Goal: Information Seeking & Learning: Learn about a topic

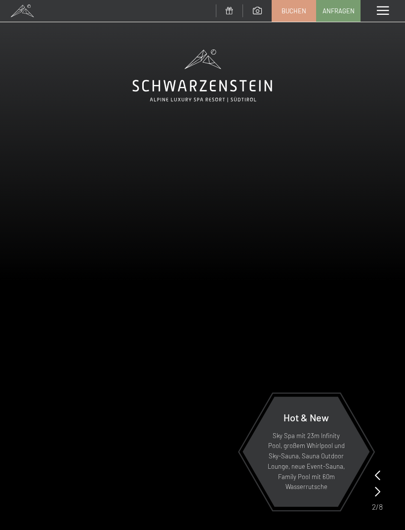
click at [379, 11] on span at bounding box center [383, 10] width 12 height 9
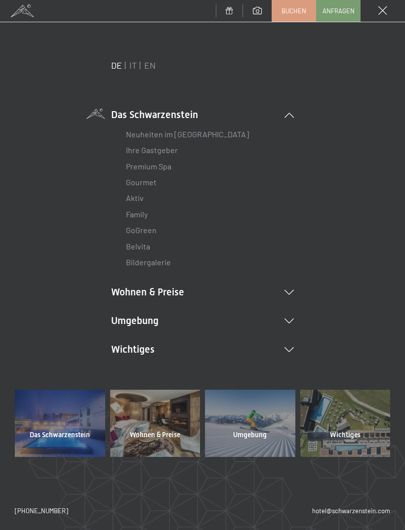
click at [147, 218] on link "Family" at bounding box center [137, 213] width 22 height 9
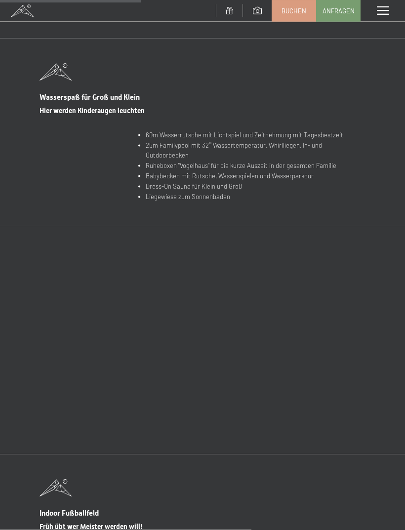
scroll to position [1679, 0]
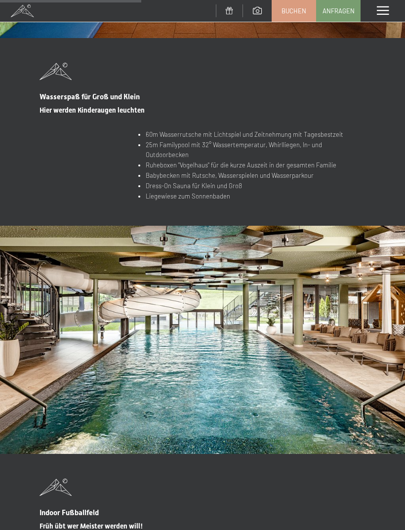
click at [261, 170] on li "Babybecken mit Rutsche, Wasserspielen und Wasserparkour" at bounding box center [256, 175] width 220 height 10
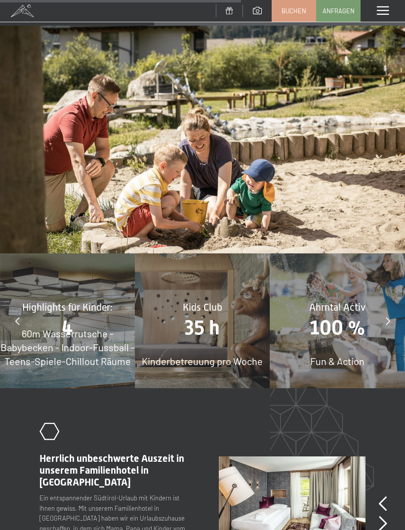
scroll to position [2769, 0]
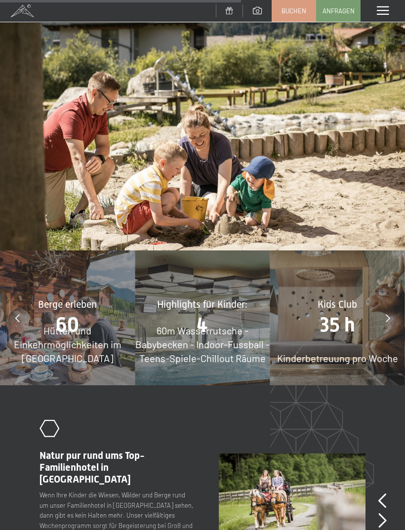
click at [207, 324] on span "60m Wasserrutsche - Babybecken - Indoor-Fussball - Teens-Spiele-Chillout Räume" at bounding box center [202, 344] width 134 height 40
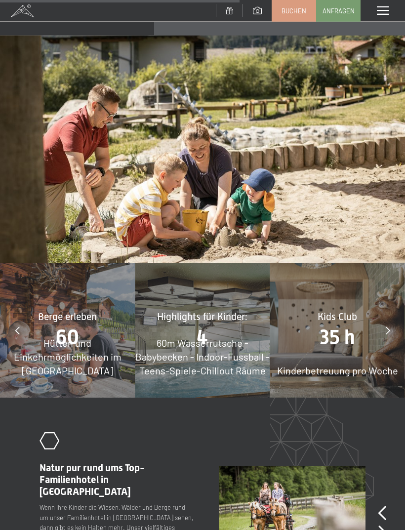
scroll to position [2755, 0]
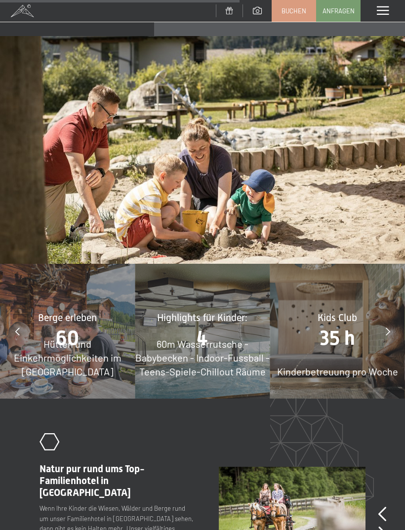
click at [387, 327] on icon at bounding box center [388, 331] width 4 height 8
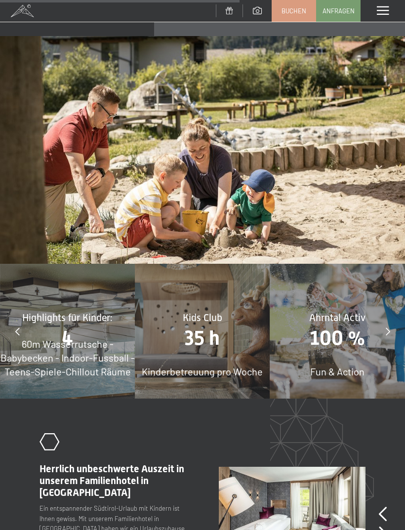
click at [391, 319] on div at bounding box center [387, 331] width 25 height 25
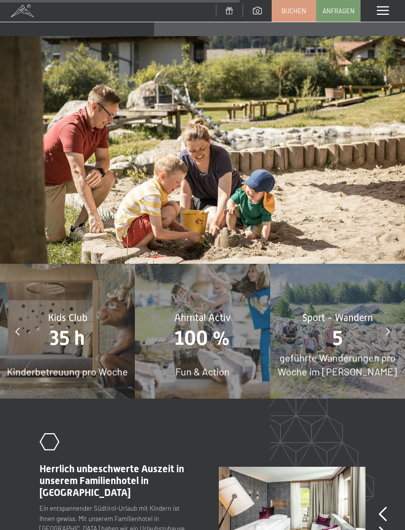
click at [391, 319] on div at bounding box center [387, 331] width 25 height 25
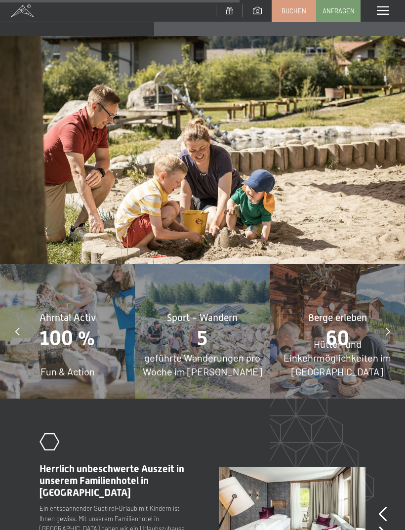
click at [381, 319] on div at bounding box center [387, 331] width 25 height 25
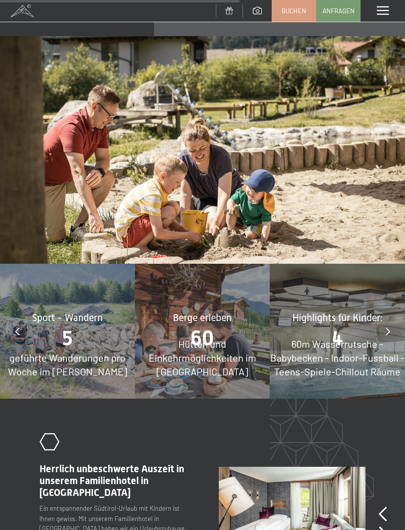
click at [382, 319] on div at bounding box center [387, 331] width 25 height 25
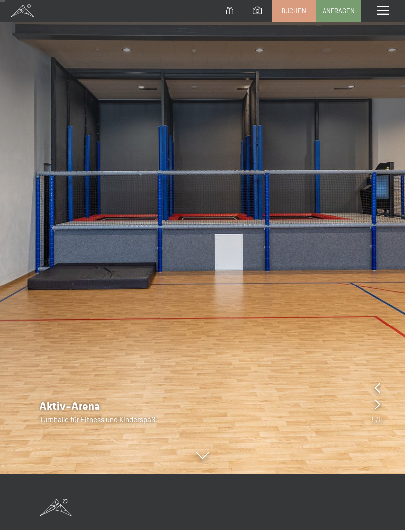
scroll to position [57, 0]
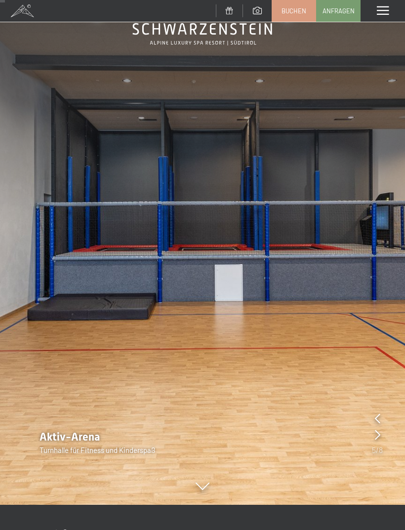
click at [383, 414] on img at bounding box center [202, 224] width 405 height 562
click at [383, 439] on div "Aktiv-Arena Turnhalle für Fitness und Kinderspaß" at bounding box center [202, 443] width 405 height 26
click at [379, 437] on icon at bounding box center [377, 435] width 5 height 10
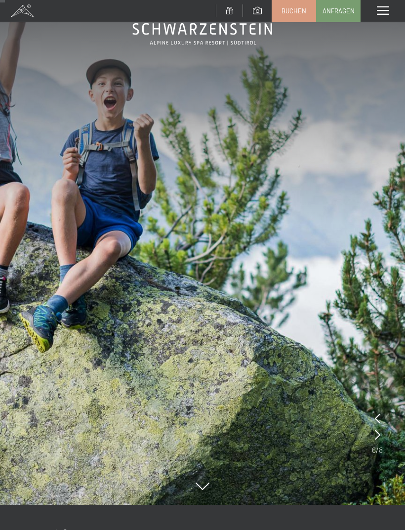
click at [378, 431] on icon at bounding box center [377, 435] width 5 height 10
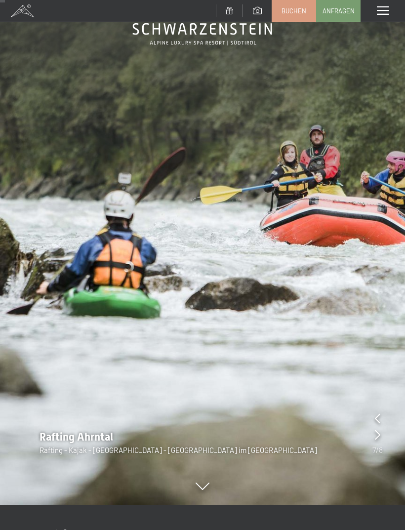
click at [384, 435] on div "Rafting Ahrntal Rafting - Kajak - Canyoning - Ahrntal Südtirol im Wellnesshotel" at bounding box center [202, 443] width 405 height 26
click at [378, 432] on icon at bounding box center [377, 435] width 5 height 10
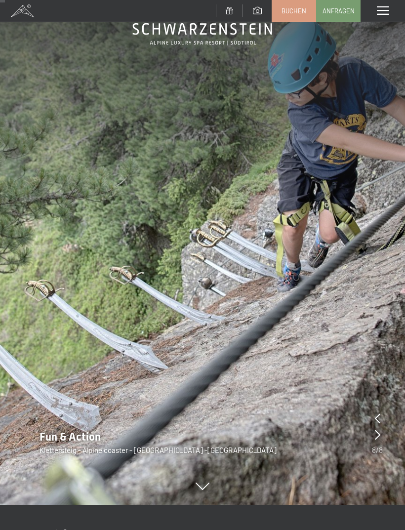
click at [383, 435] on div "Fun & Action Klettersteig - Alpine coaster - Cross Woods -Zipline" at bounding box center [202, 443] width 405 height 26
click at [378, 430] on icon at bounding box center [377, 435] width 5 height 10
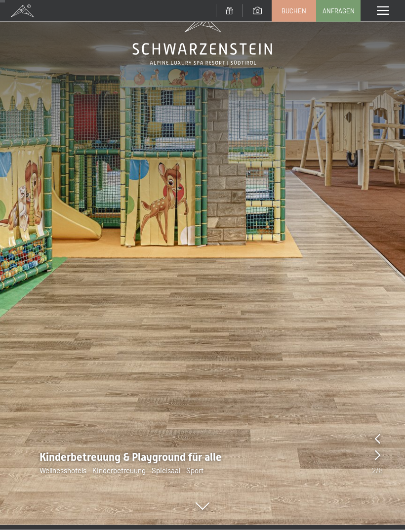
scroll to position [0, 0]
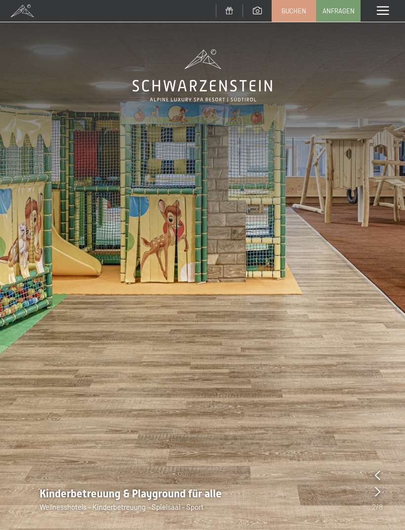
click at [380, 21] on div "Menü" at bounding box center [383, 11] width 44 height 22
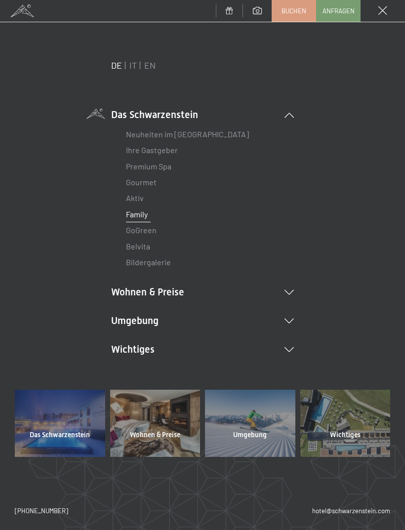
click at [358, 419] on div at bounding box center [345, 423] width 90 height 67
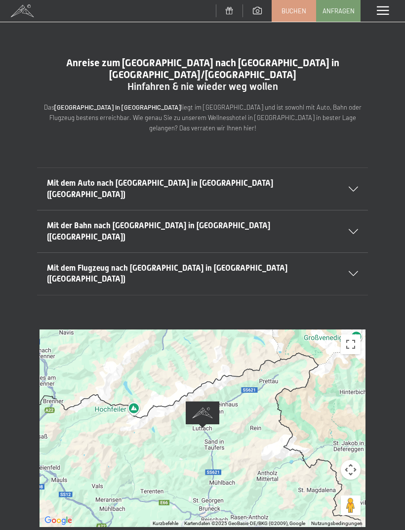
click at [383, 15] on span at bounding box center [383, 10] width 12 height 9
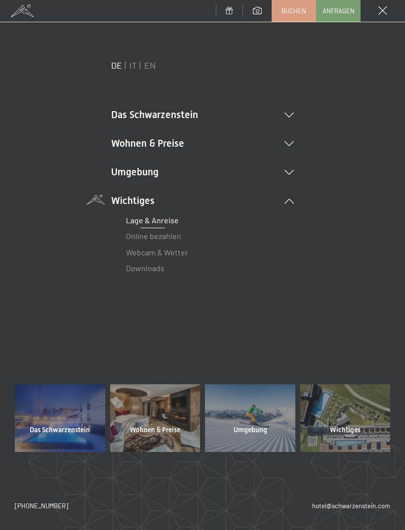
click at [174, 120] on li "Das Schwarzenstein Neuheiten im Schwarzenstein Ihre Gastgeber Premium Spa Gourm…" at bounding box center [202, 115] width 183 height 14
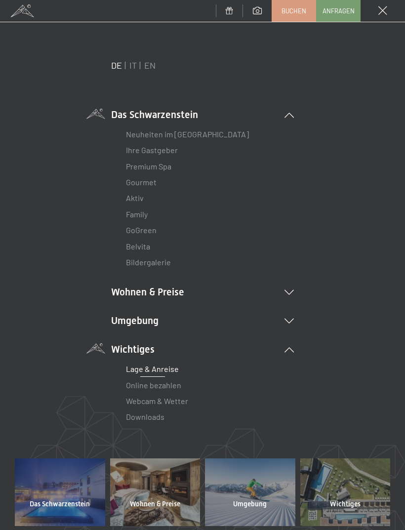
click at [190, 118] on li "Das Schwarzenstein Neuheiten im Schwarzenstein Ihre Gastgeber Premium Spa Gourm…" at bounding box center [202, 189] width 183 height 163
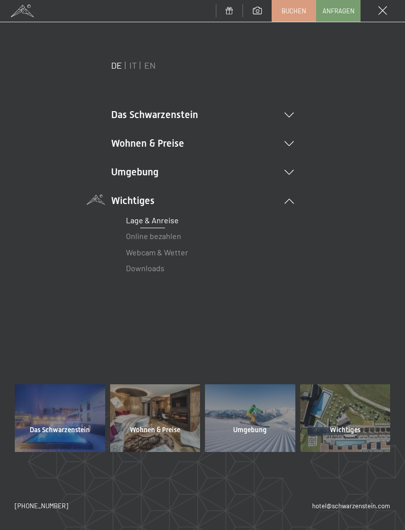
click at [287, 120] on li "Das Schwarzenstein Neuheiten im Schwarzenstein Ihre Gastgeber Premium Spa Gourm…" at bounding box center [202, 115] width 183 height 14
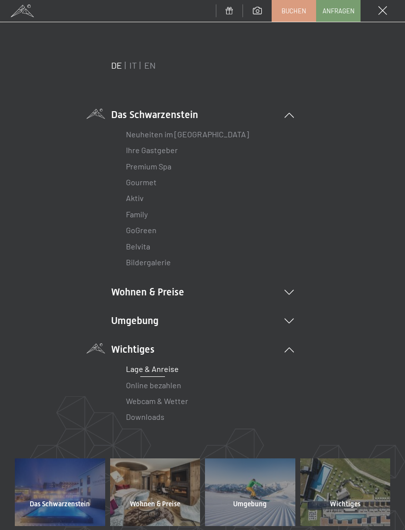
click at [148, 216] on link "Family" at bounding box center [137, 213] width 22 height 9
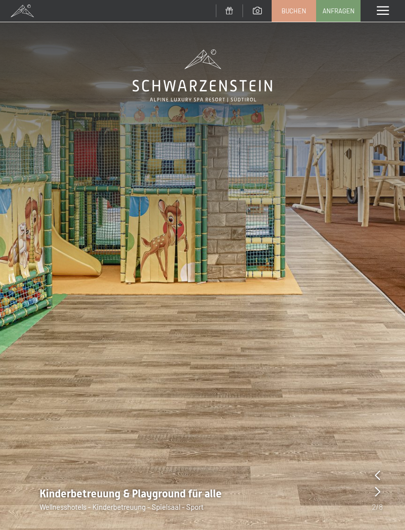
click at [383, 9] on span at bounding box center [383, 10] width 12 height 9
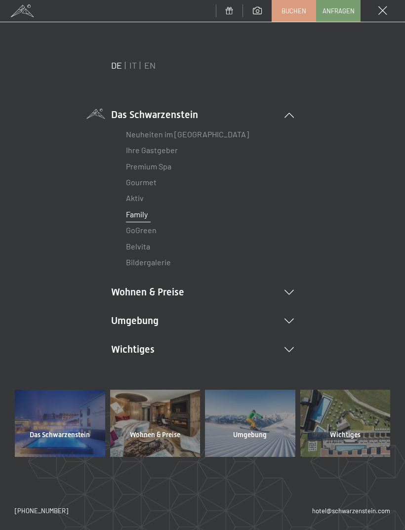
click at [167, 167] on link "Premium Spa" at bounding box center [148, 165] width 45 height 9
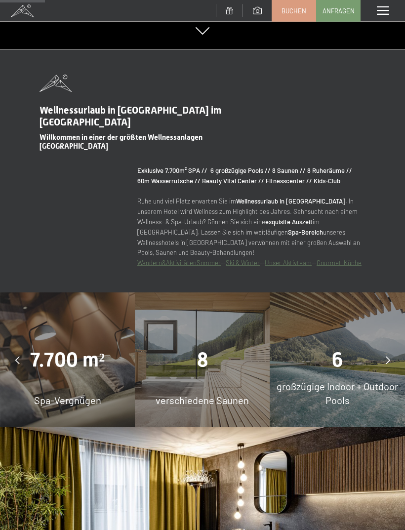
scroll to position [513, 0]
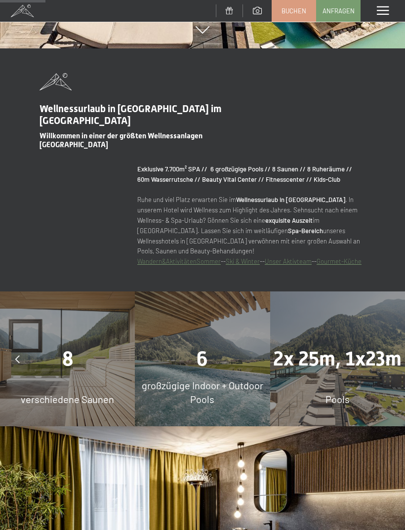
click at [373, 392] on div "Pools" at bounding box center [337, 399] width 135 height 14
click at [353, 359] on span "2x 25m, 1x23m" at bounding box center [337, 358] width 128 height 23
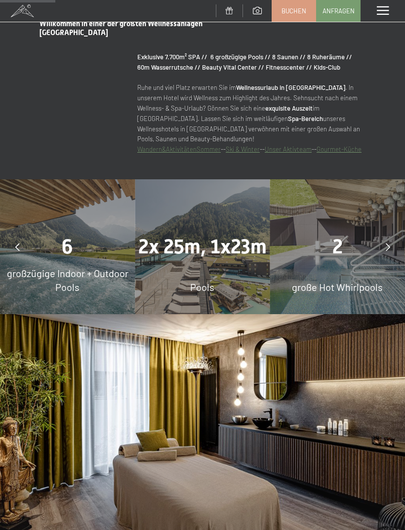
scroll to position [623, 0]
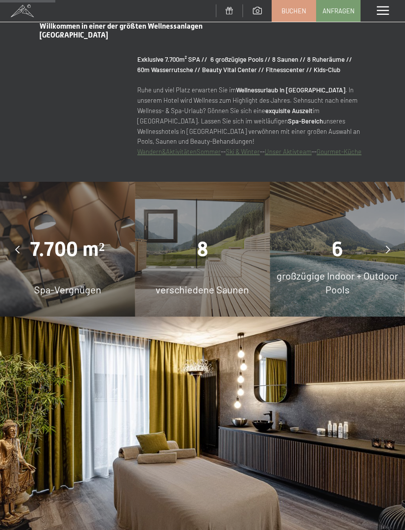
click at [228, 283] on span "verschiedene Saunen" at bounding box center [202, 289] width 93 height 12
click at [229, 290] on span "verschiedene Saunen" at bounding box center [202, 289] width 93 height 12
click at [229, 275] on div "8 verschiedene Saunen" at bounding box center [202, 249] width 135 height 135
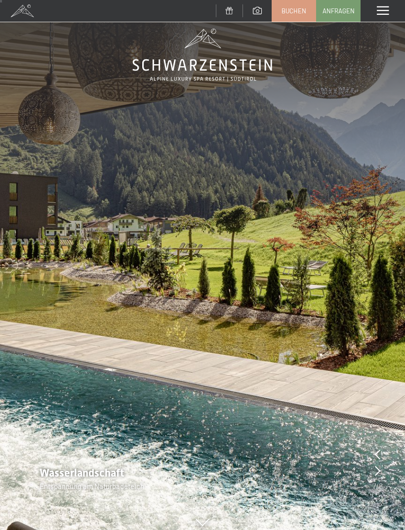
scroll to position [0, 0]
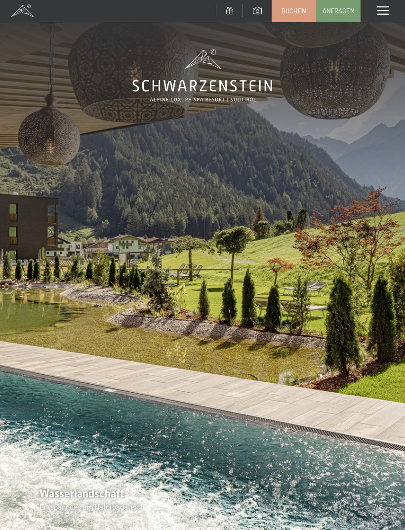
click at [29, 19] on span at bounding box center [22, 11] width 44 height 22
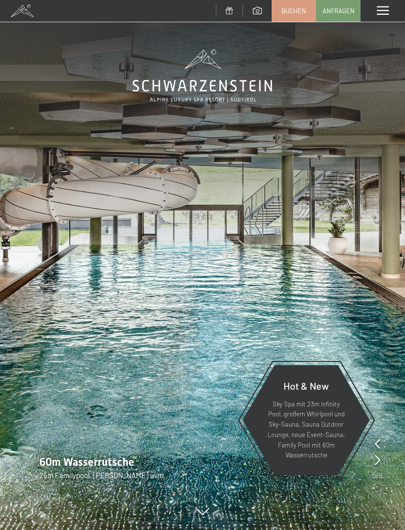
click at [378, 10] on span at bounding box center [383, 10] width 12 height 9
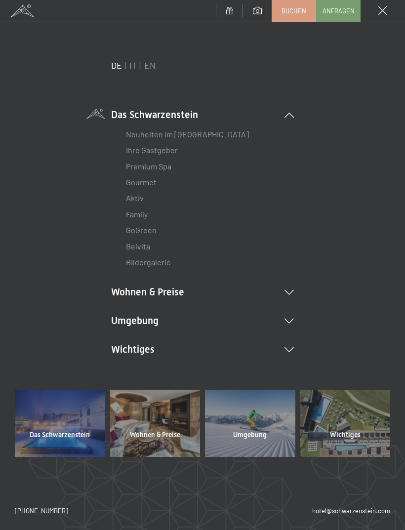
click at [292, 325] on li "Umgebung Das Ahrntal Ski & Winter Skifahren Skischule Wandern & [PERSON_NAME] W…" at bounding box center [202, 321] width 183 height 14
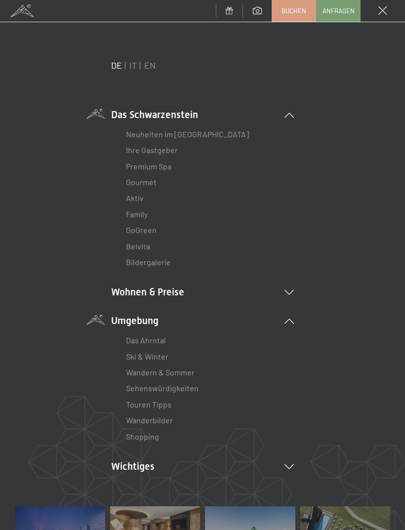
click at [286, 327] on div "Das Ahrntal Ski & Winter Skifahren Skischule Wandern & Sommer Wandern Biken Seh…" at bounding box center [202, 385] width 183 height 117
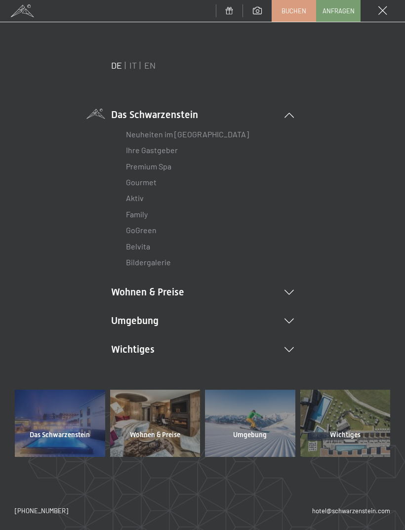
click at [283, 351] on li "Wichtiges Lage & Anreise Online bezahlen Webcam & Wetter Downloads" at bounding box center [202, 349] width 183 height 14
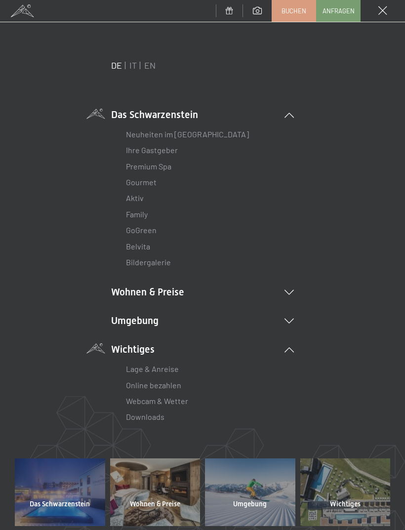
click at [286, 352] on li "Wichtiges Lage & Anreise Online bezahlen Webcam & Wetter Downloads" at bounding box center [202, 383] width 183 height 83
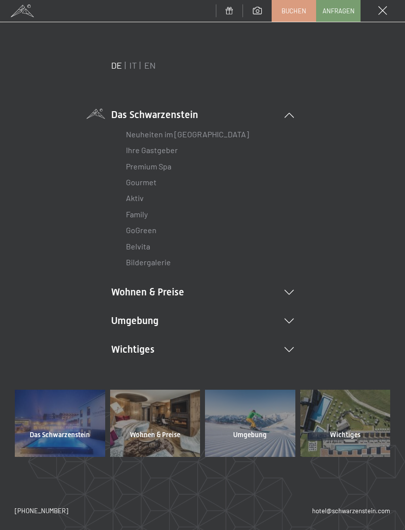
click at [166, 261] on link "Bildergalerie" at bounding box center [148, 261] width 45 height 9
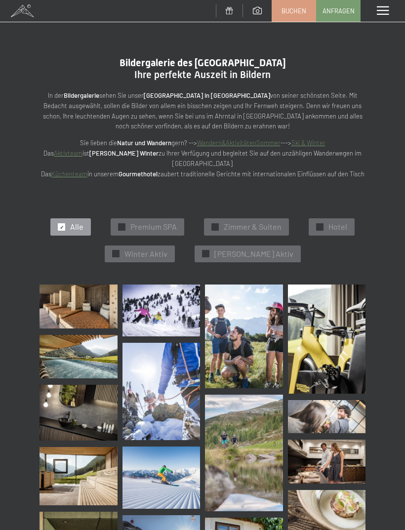
click at [83, 297] on img at bounding box center [79, 306] width 78 height 44
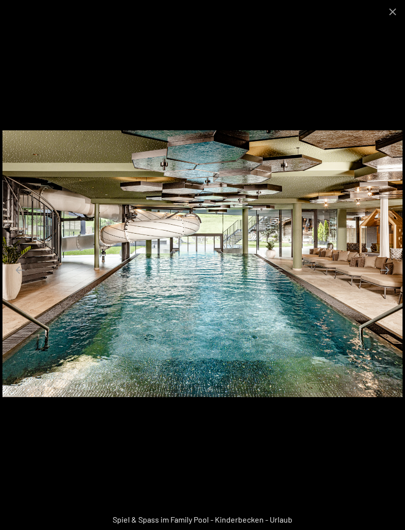
click at [388, 268] on button "Next slide" at bounding box center [384, 269] width 21 height 19
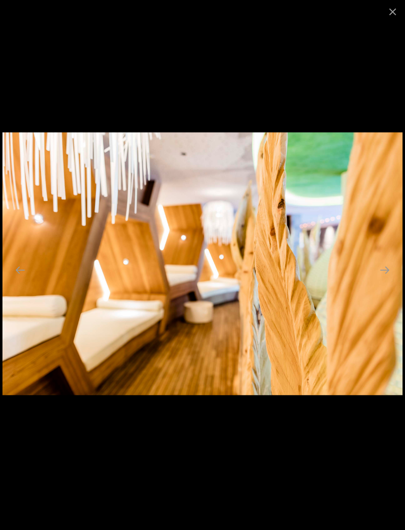
click at [385, 265] on button "Next slide" at bounding box center [384, 269] width 21 height 19
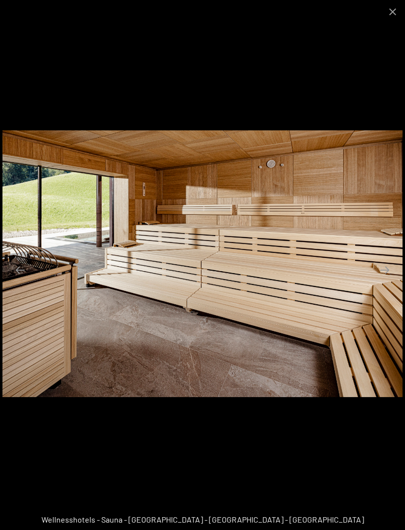
click at [387, 265] on button "Next slide" at bounding box center [384, 269] width 21 height 19
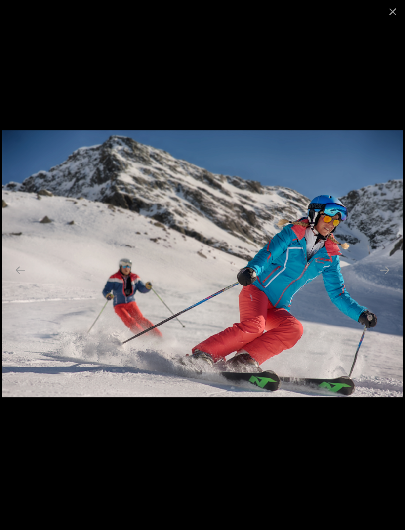
click at [384, 266] on button "Next slide" at bounding box center [384, 269] width 21 height 19
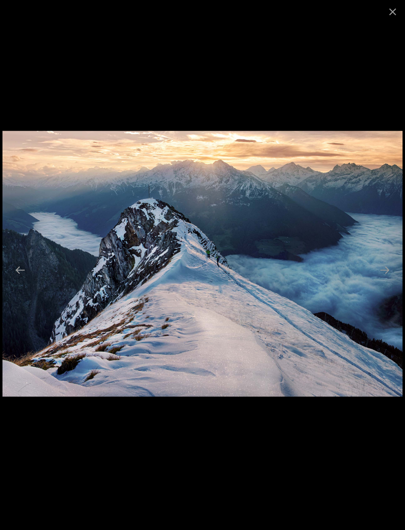
click at [381, 268] on button "Next slide" at bounding box center [384, 269] width 21 height 19
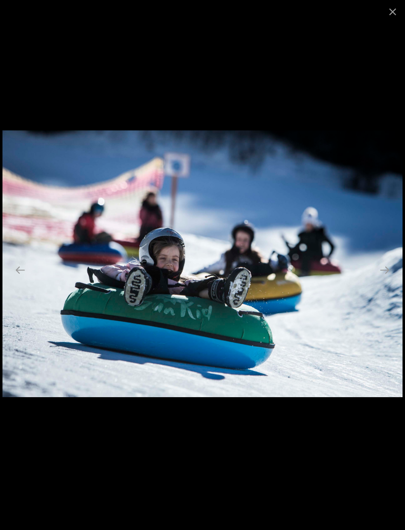
click at [387, 268] on button "Next slide" at bounding box center [384, 269] width 21 height 19
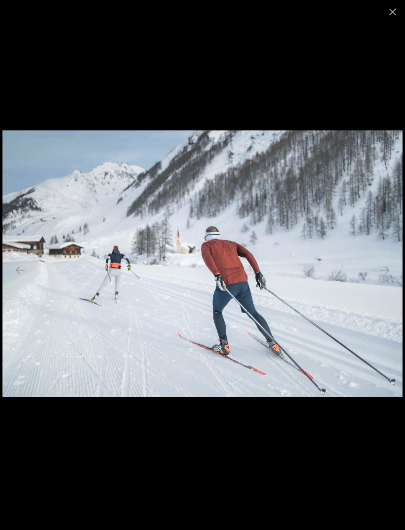
click at [386, 265] on button "Next slide" at bounding box center [384, 269] width 21 height 19
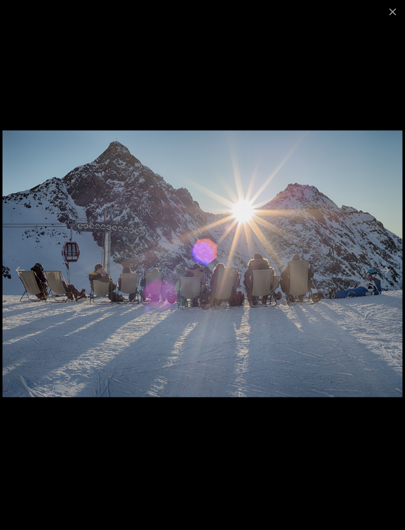
click at [387, 269] on button "Next slide" at bounding box center [384, 269] width 21 height 19
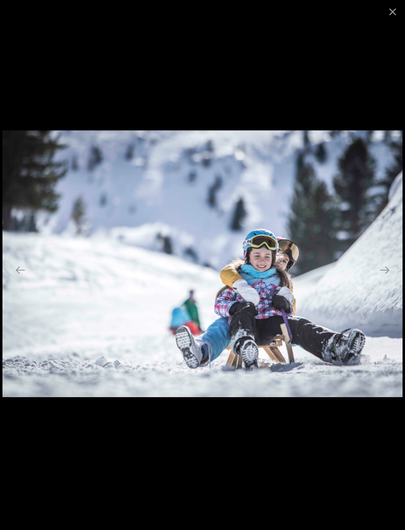
click at [387, 270] on button "Next slide" at bounding box center [384, 269] width 21 height 19
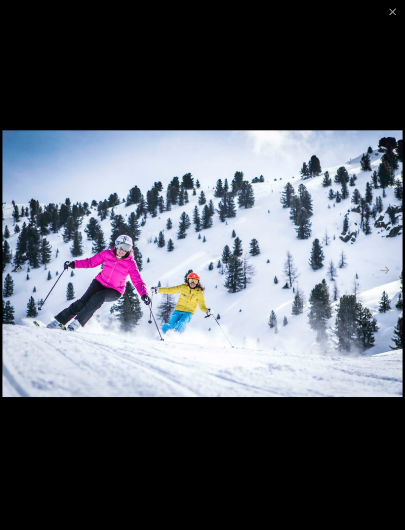
click at [385, 272] on button "Next slide" at bounding box center [384, 269] width 21 height 19
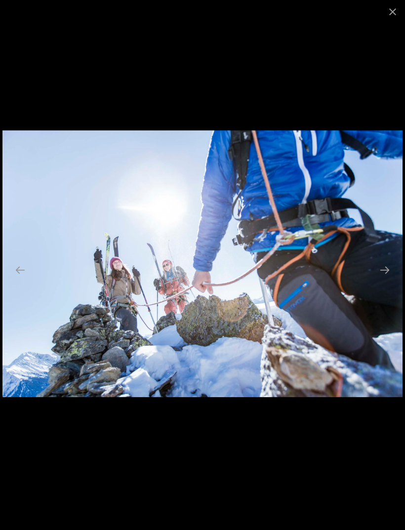
click at [389, 267] on button "Next slide" at bounding box center [384, 269] width 21 height 19
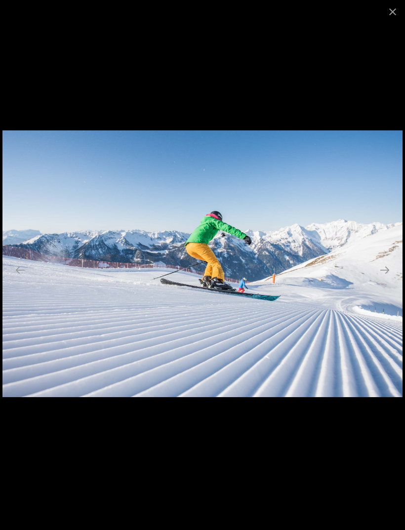
click at [387, 269] on button "Next slide" at bounding box center [384, 269] width 21 height 19
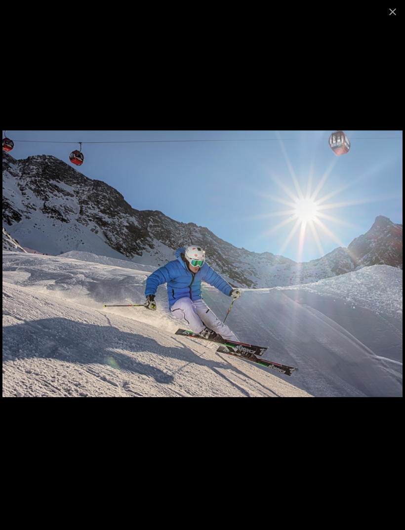
click at [389, 265] on button "Next slide" at bounding box center [384, 269] width 21 height 19
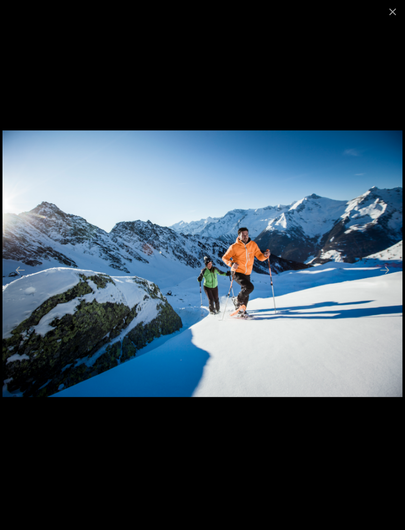
click at [390, 265] on button "Next slide" at bounding box center [384, 269] width 21 height 19
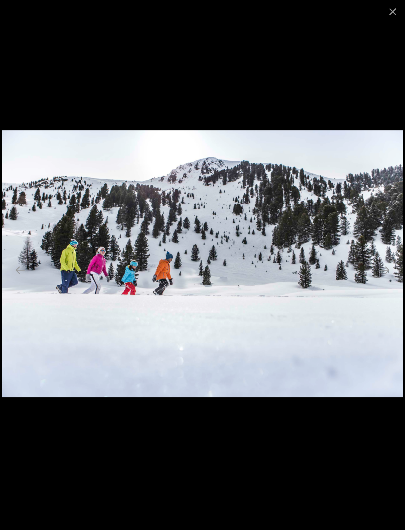
click at [390, 262] on button "Next slide" at bounding box center [384, 269] width 21 height 19
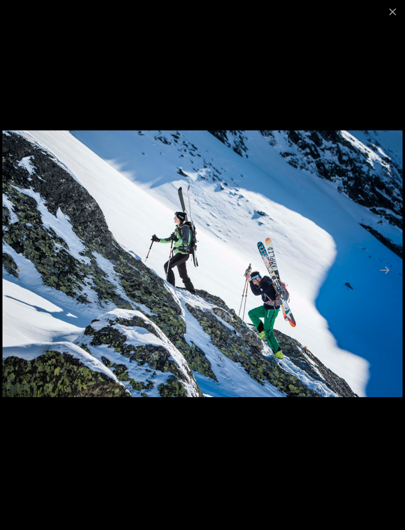
click at [389, 261] on button "Next slide" at bounding box center [384, 269] width 21 height 19
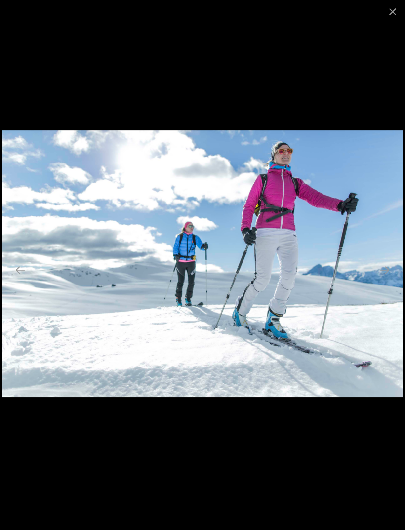
click at [388, 262] on button "Next slide" at bounding box center [384, 269] width 21 height 19
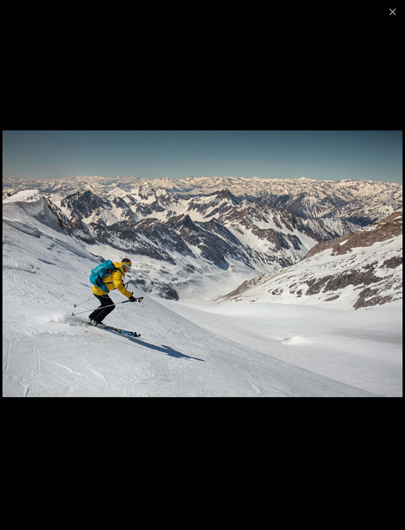
click at [390, 269] on button "Next slide" at bounding box center [384, 269] width 21 height 19
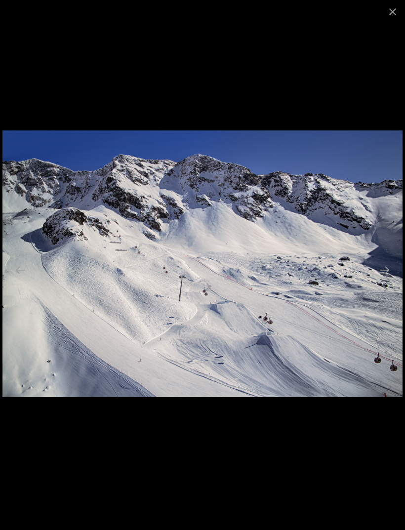
click at [393, 262] on button "Next slide" at bounding box center [384, 269] width 21 height 19
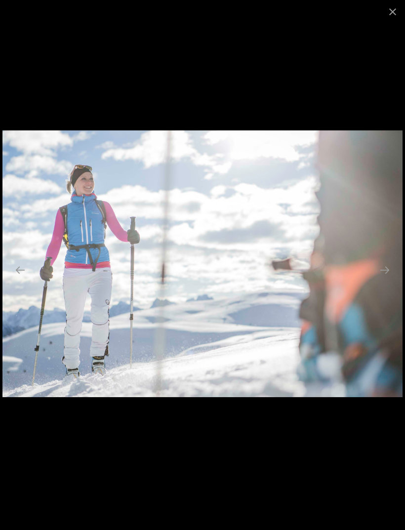
click at [389, 268] on button "Next slide" at bounding box center [384, 269] width 21 height 19
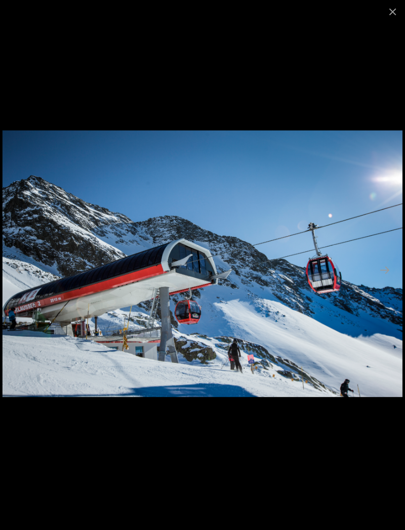
click at [388, 272] on button "Next slide" at bounding box center [384, 269] width 21 height 19
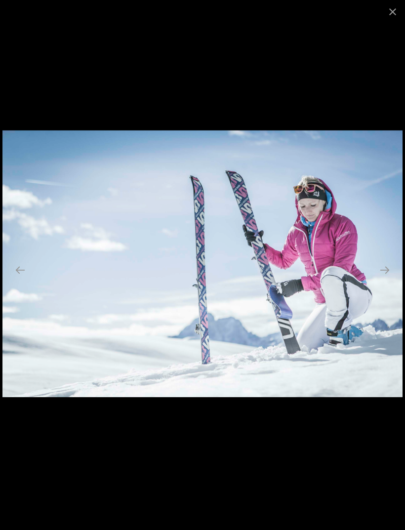
click at [390, 268] on button "Next slide" at bounding box center [384, 269] width 21 height 19
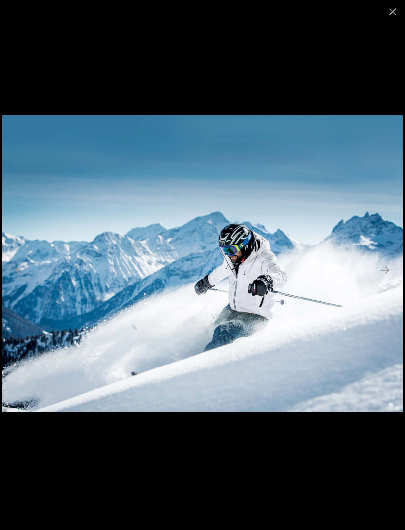
click at [390, 271] on button "Next slide" at bounding box center [384, 269] width 21 height 19
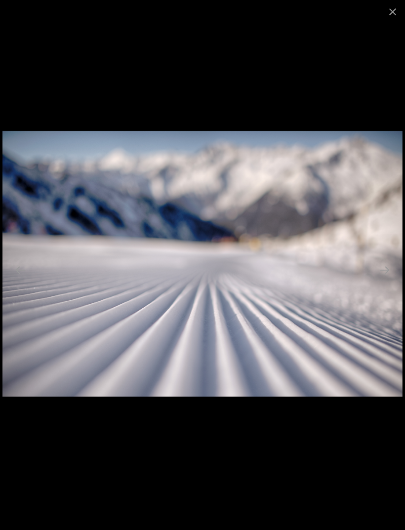
click at [392, 268] on button "Next slide" at bounding box center [384, 269] width 21 height 19
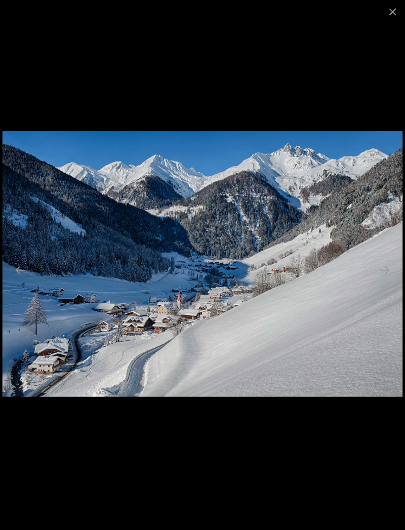
click at [388, 272] on button "Next slide" at bounding box center [384, 269] width 21 height 19
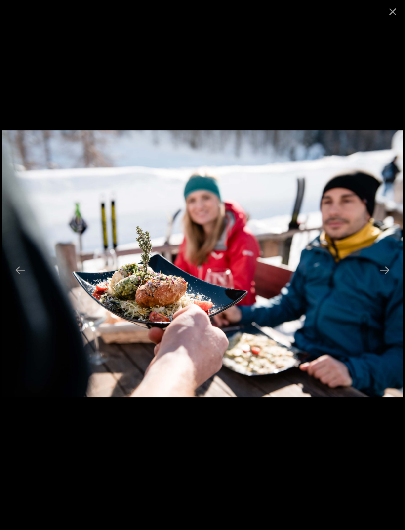
click at [389, 268] on button "Next slide" at bounding box center [384, 269] width 21 height 19
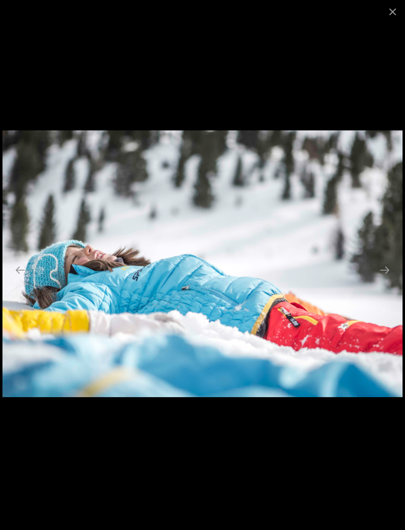
click at [389, 266] on button "Next slide" at bounding box center [384, 269] width 21 height 19
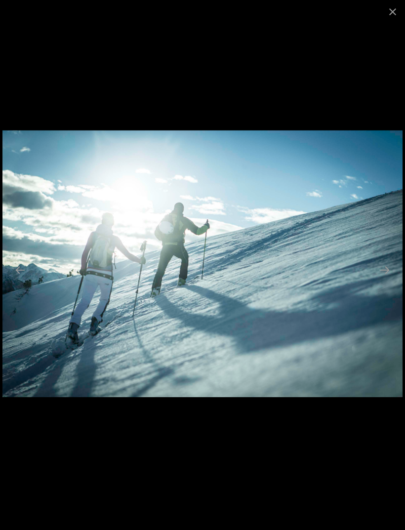
click at [388, 268] on button "Next slide" at bounding box center [384, 269] width 21 height 19
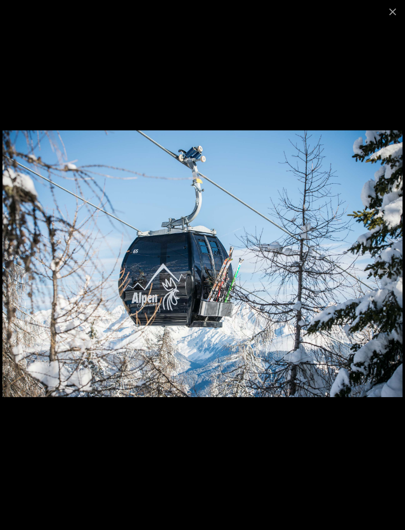
click at [391, 267] on button "Next slide" at bounding box center [384, 269] width 21 height 19
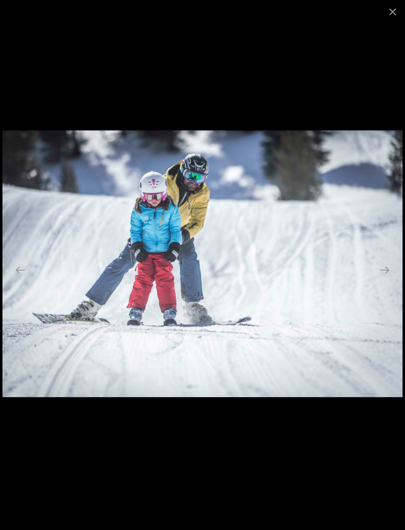
click at [391, 12] on button "Close gallery" at bounding box center [392, 11] width 25 height 23
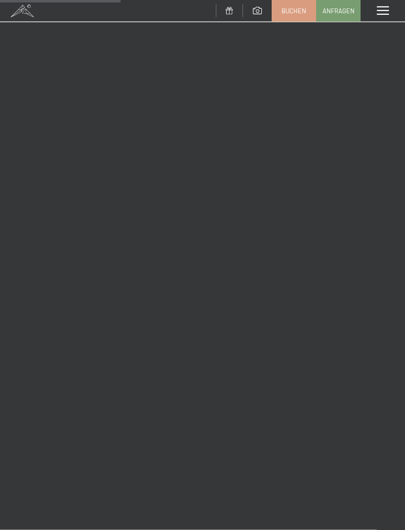
scroll to position [2310, 0]
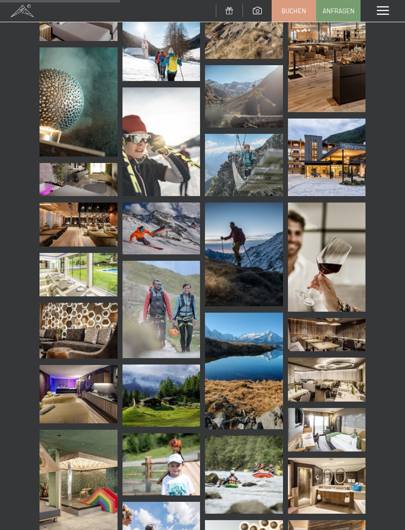
click at [346, 161] on img at bounding box center [327, 158] width 78 height 78
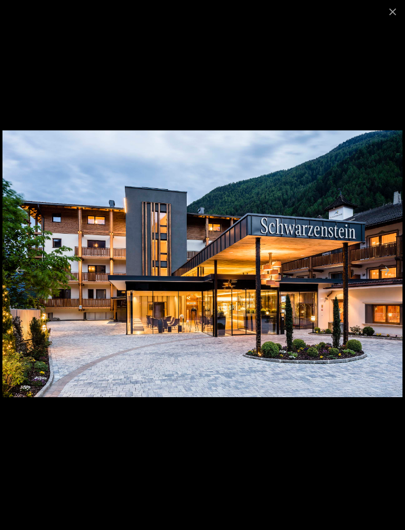
click at [392, 14] on button "Close gallery" at bounding box center [392, 11] width 25 height 23
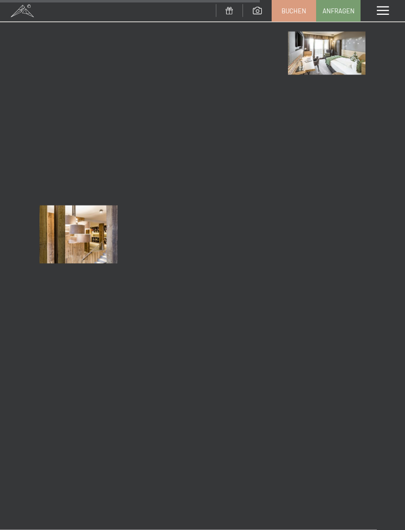
scroll to position [5003, 0]
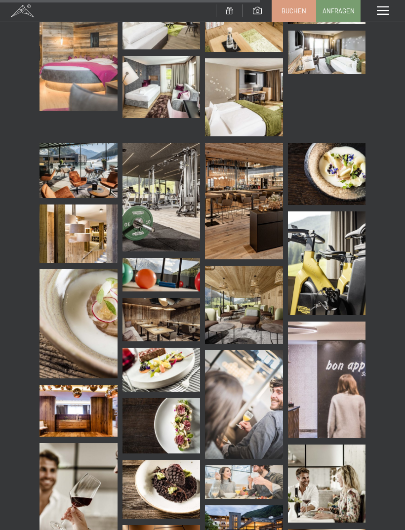
click at [169, 220] on img at bounding box center [161, 197] width 78 height 109
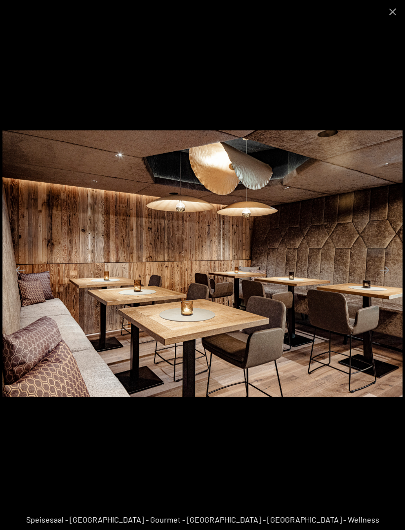
click at [392, 10] on button "Close gallery" at bounding box center [392, 11] width 25 height 23
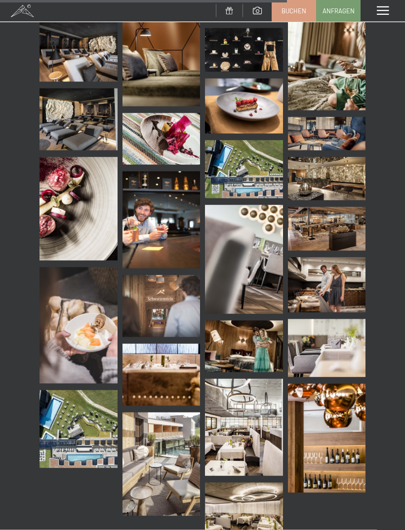
click at [252, 185] on img at bounding box center [244, 169] width 78 height 58
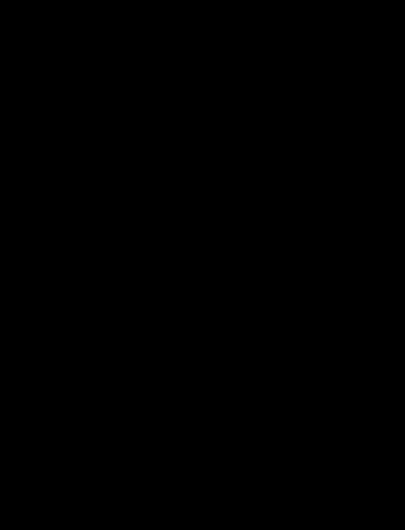
scroll to position [5530, 0]
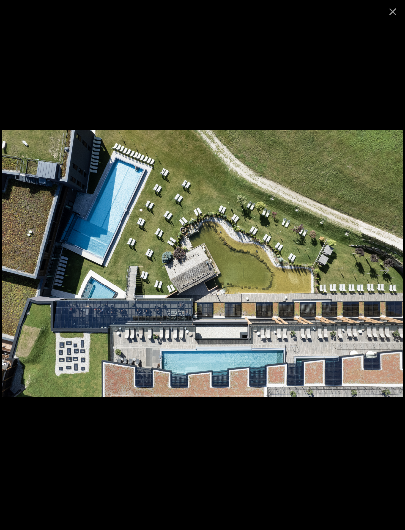
click at [393, 13] on button "Close gallery" at bounding box center [392, 11] width 25 height 23
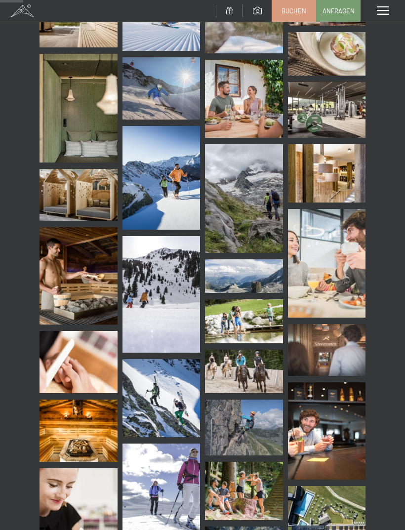
scroll to position [0, 0]
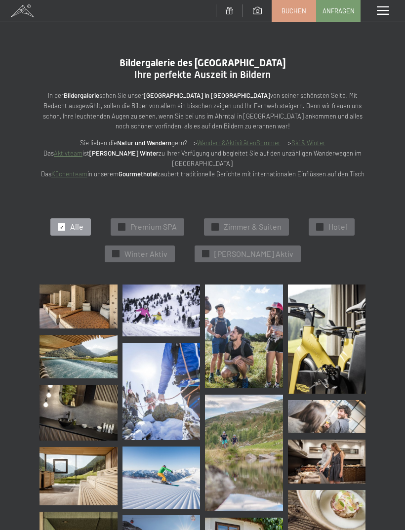
click at [329, 232] on div "✓ Alle ✓ Premium SPA ✓ Zimmer & Suiten ✓ Hotel ✓ Winter Aktiv ✓ Sommer Aktiv" at bounding box center [202, 240] width 375 height 88
click at [324, 223] on div "✓ Hotel" at bounding box center [332, 226] width 46 height 17
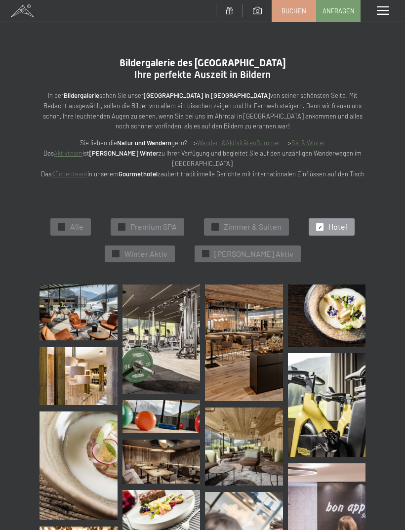
click at [384, 15] on span at bounding box center [383, 10] width 12 height 9
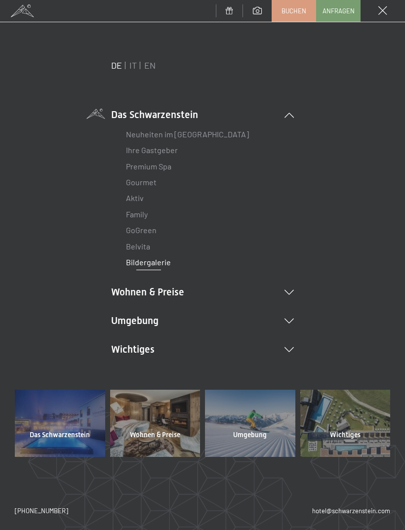
click at [148, 212] on link "Family" at bounding box center [137, 213] width 22 height 9
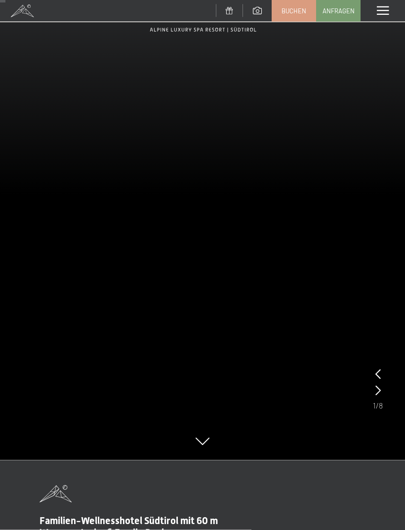
scroll to position [76, 0]
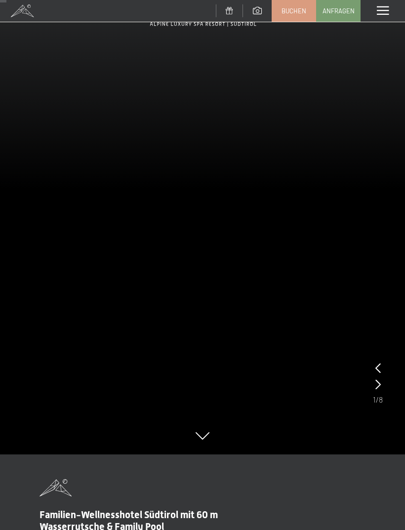
click at [210, 188] on video at bounding box center [202, 189] width 405 height 530
click at [387, 7] on span at bounding box center [383, 10] width 12 height 9
